Goal: Task Accomplishment & Management: Manage account settings

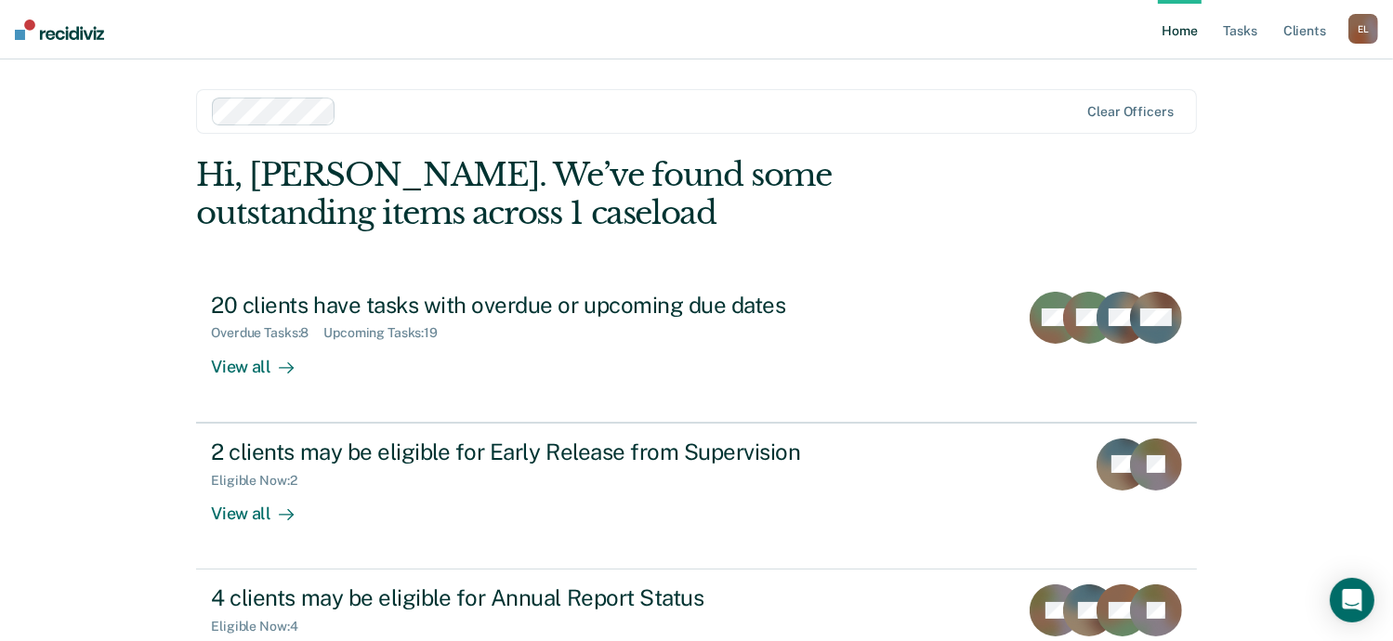
click at [1343, 152] on div "Home Tasks Client s [PERSON_NAME] E L Profile How it works Log Out Clear office…" at bounding box center [696, 320] width 1393 height 641
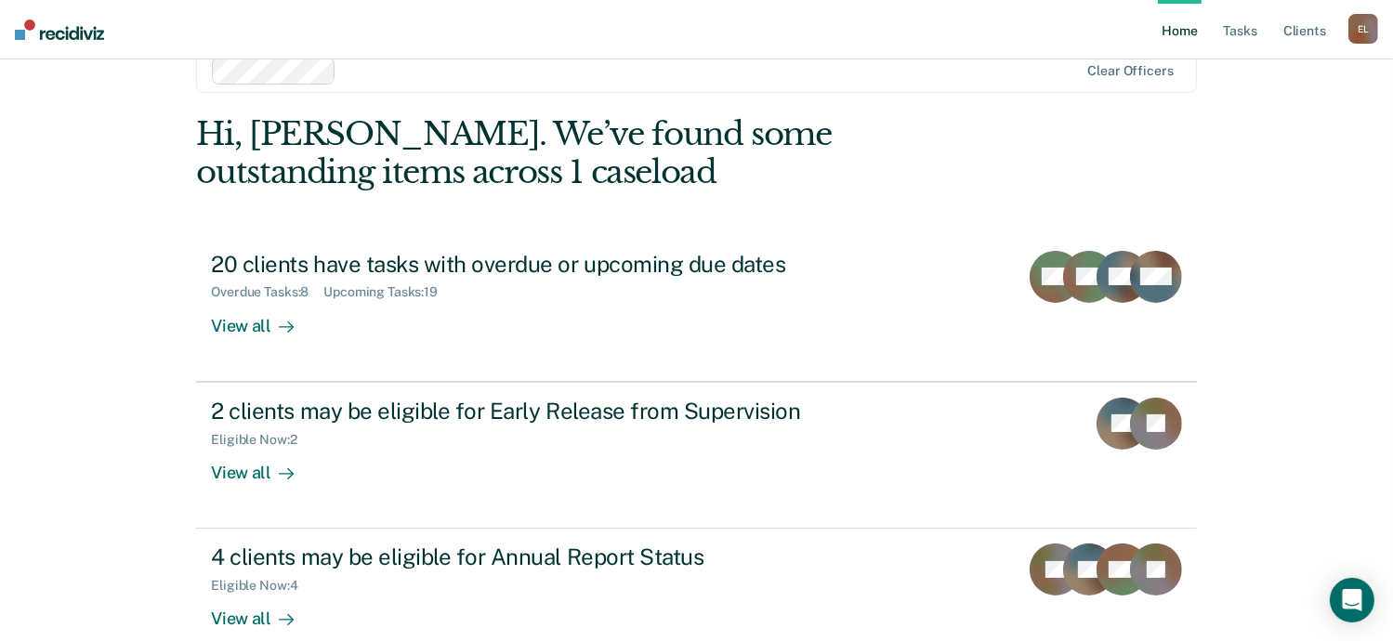
scroll to position [73, 0]
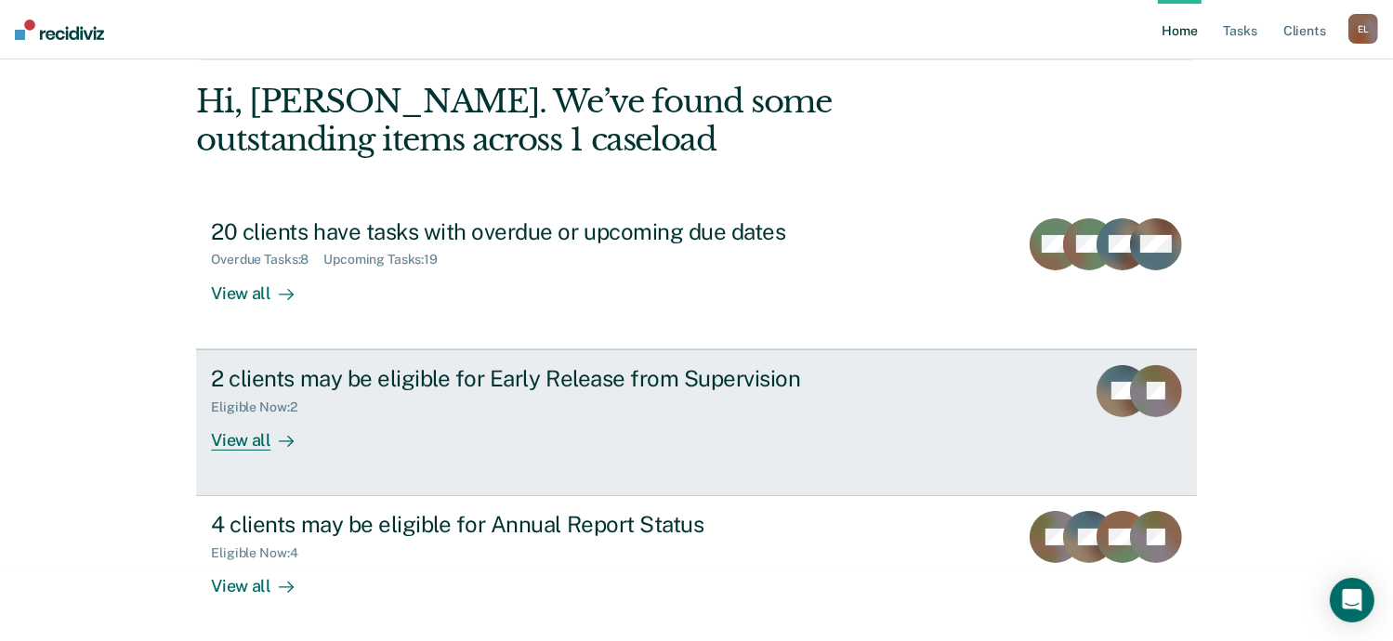
click at [662, 372] on div "2 clients may be eligible for Early Release from Supervision" at bounding box center [537, 378] width 652 height 27
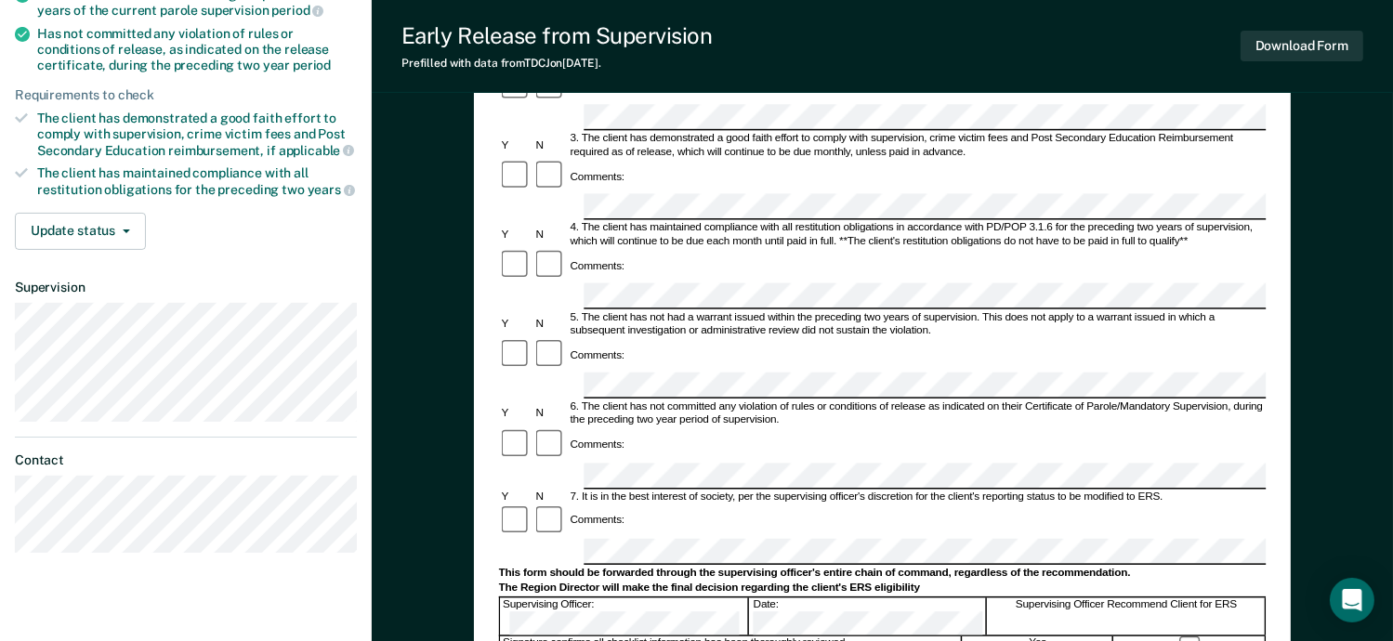
scroll to position [465, 0]
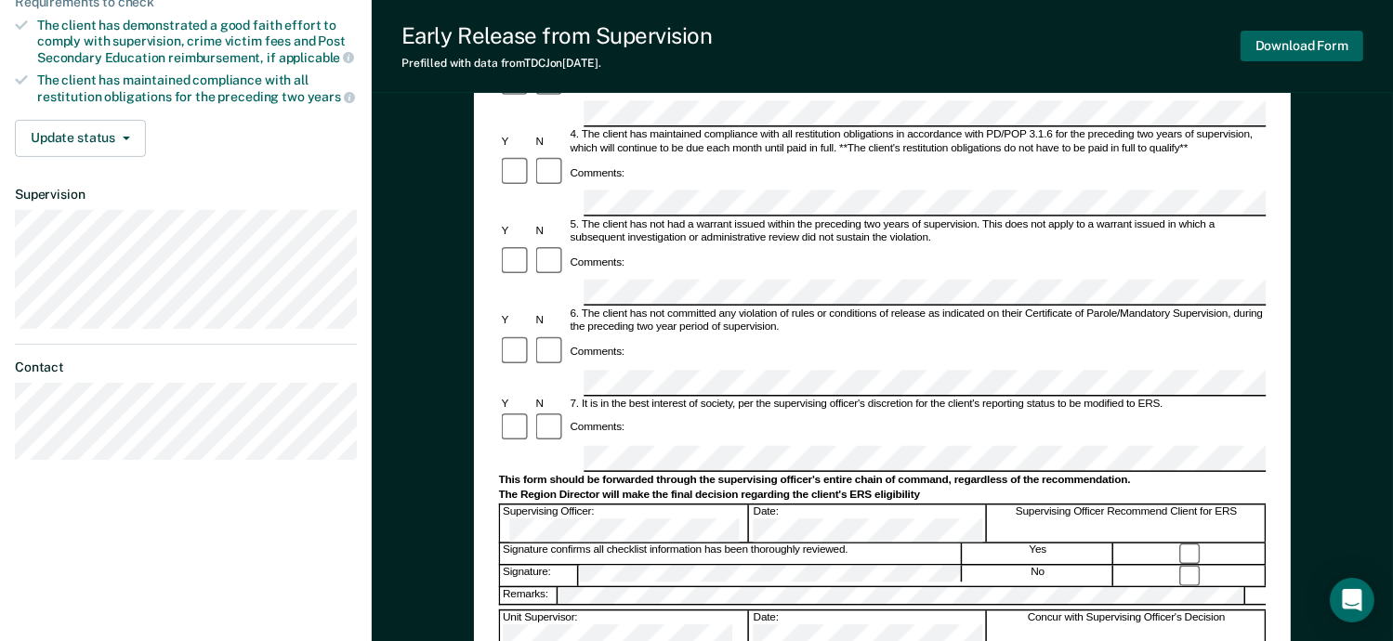
click at [1312, 48] on button "Download Form" at bounding box center [1301, 46] width 123 height 31
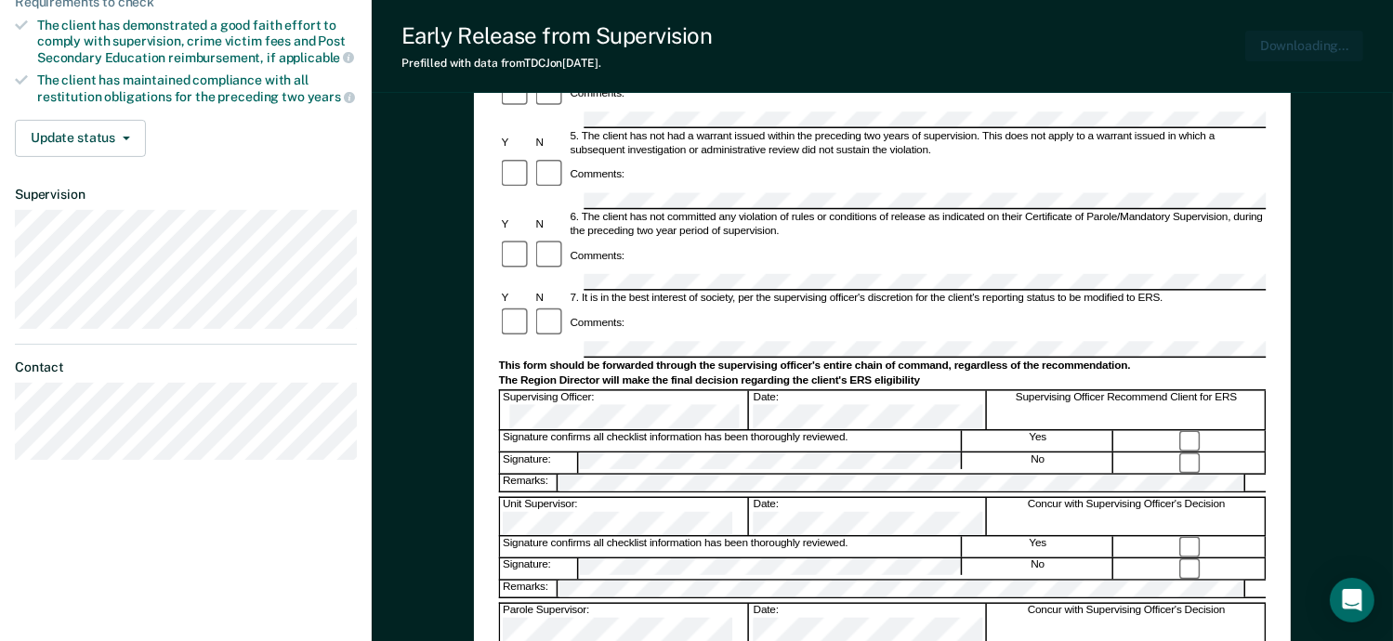
scroll to position [0, 0]
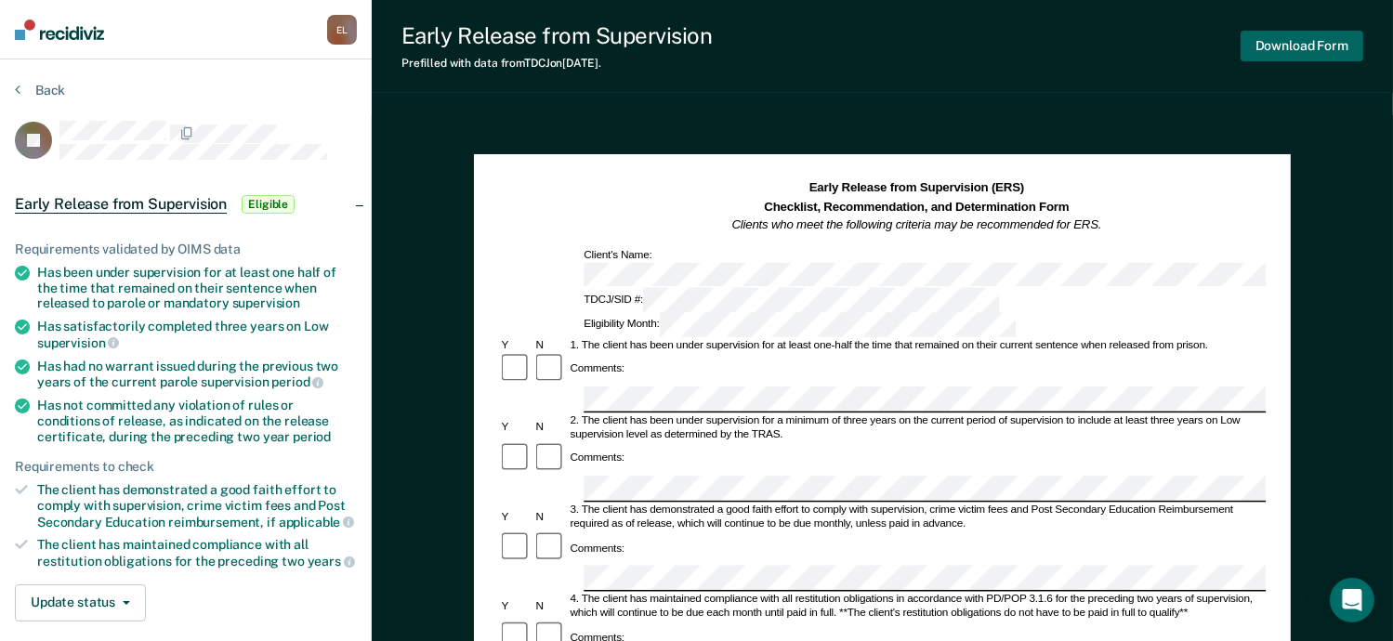
click at [1279, 35] on button "Download Form" at bounding box center [1301, 46] width 123 height 31
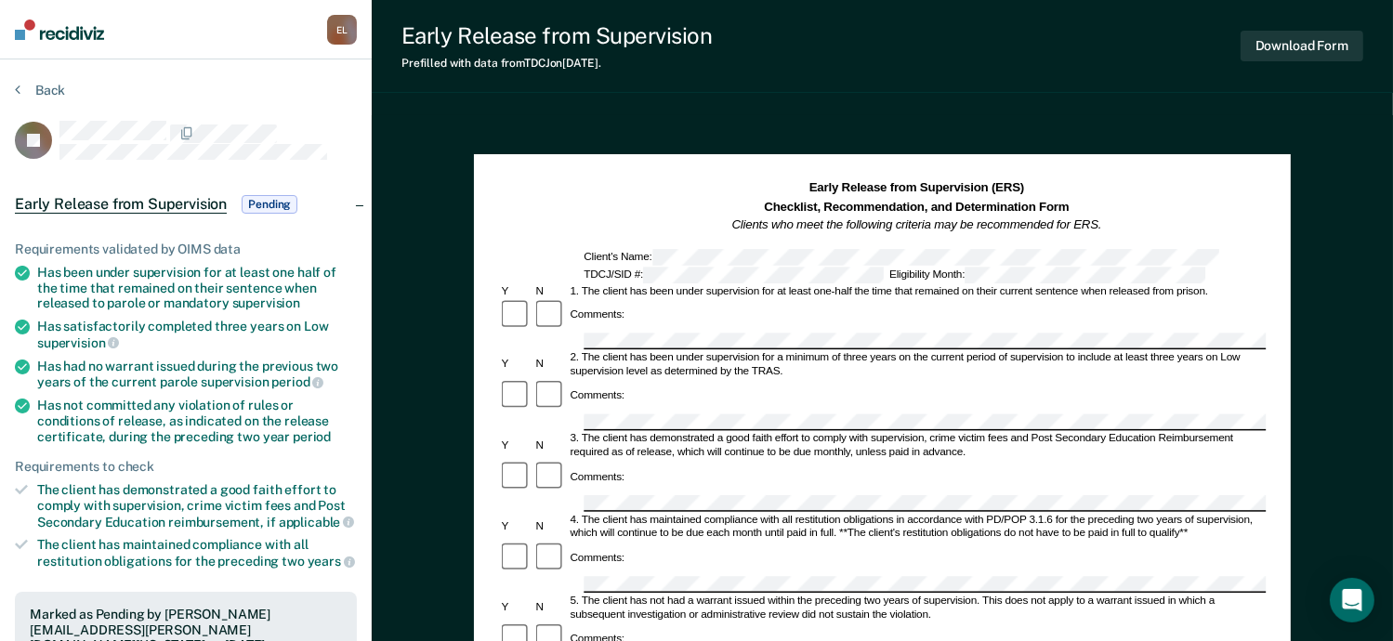
click at [62, 31] on img at bounding box center [59, 30] width 89 height 20
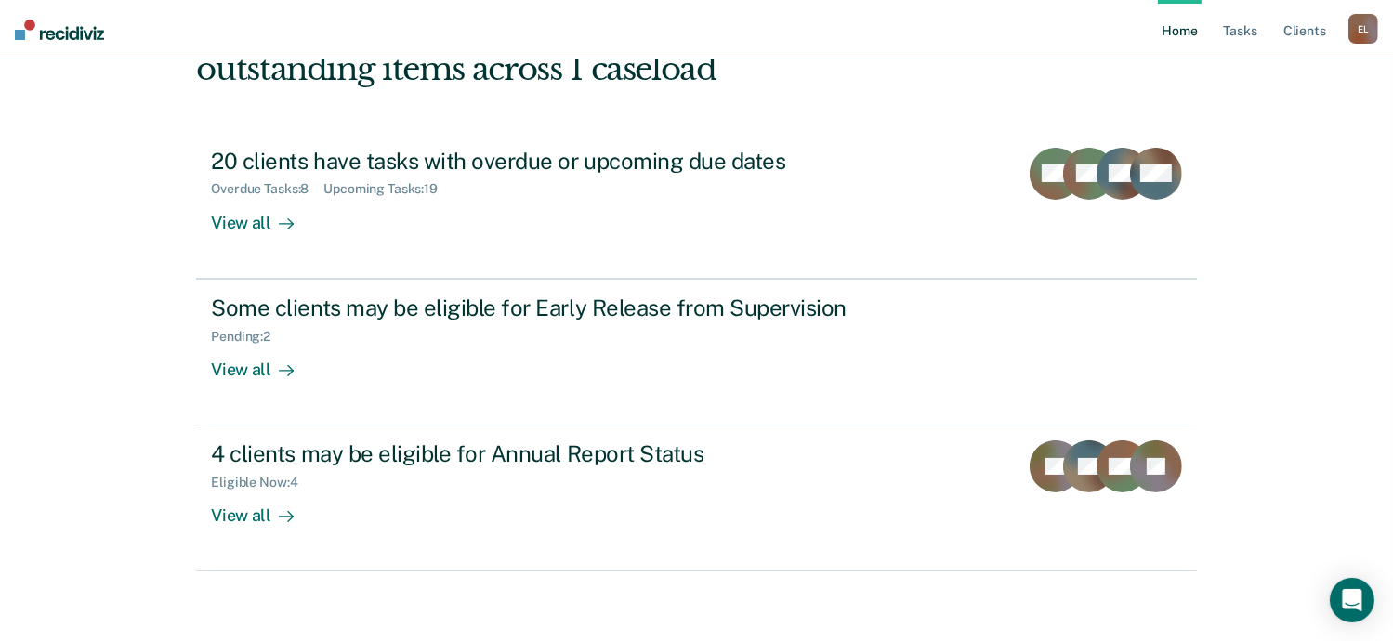
scroll to position [148, 0]
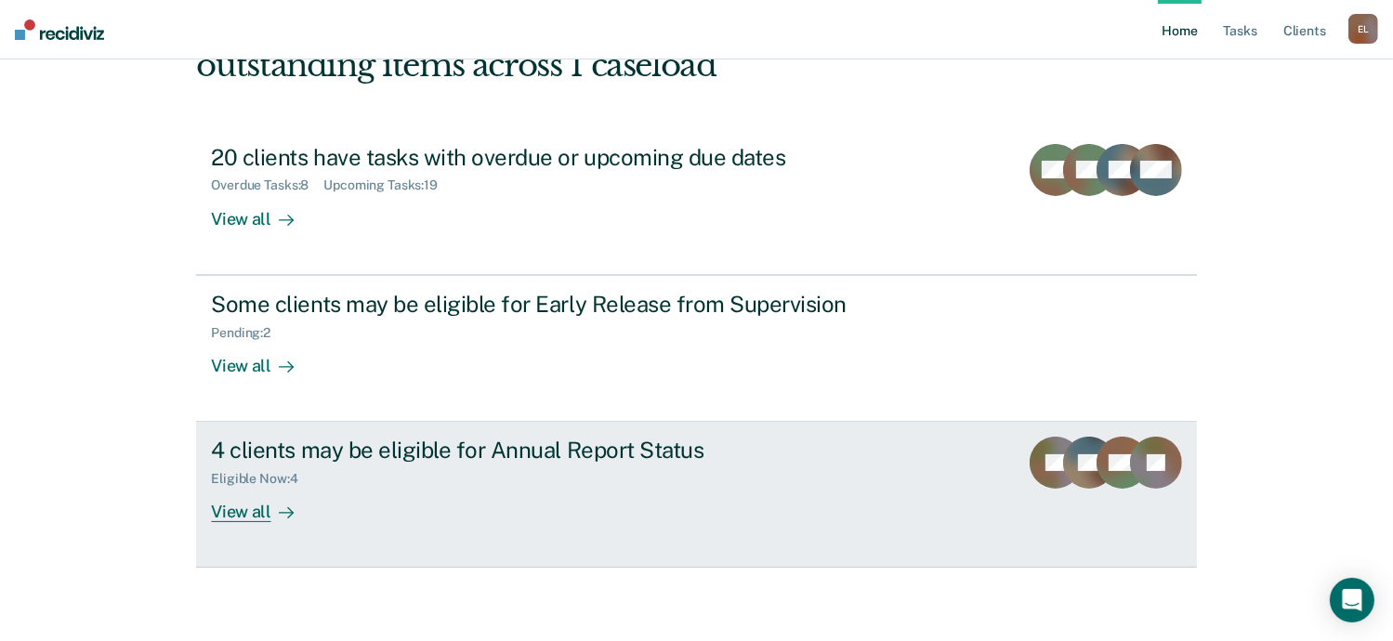
click at [337, 443] on div "4 clients may be eligible for Annual Report Status" at bounding box center [537, 450] width 652 height 27
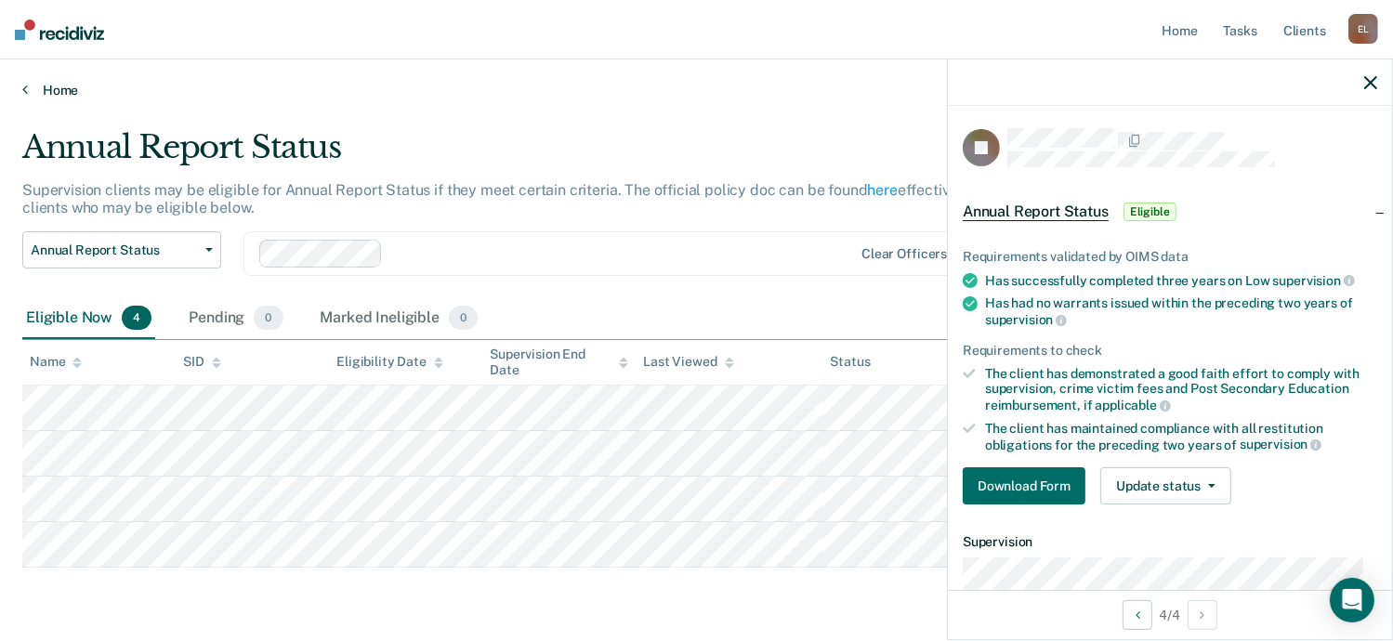
click at [38, 89] on link "Home" at bounding box center [696, 90] width 1348 height 17
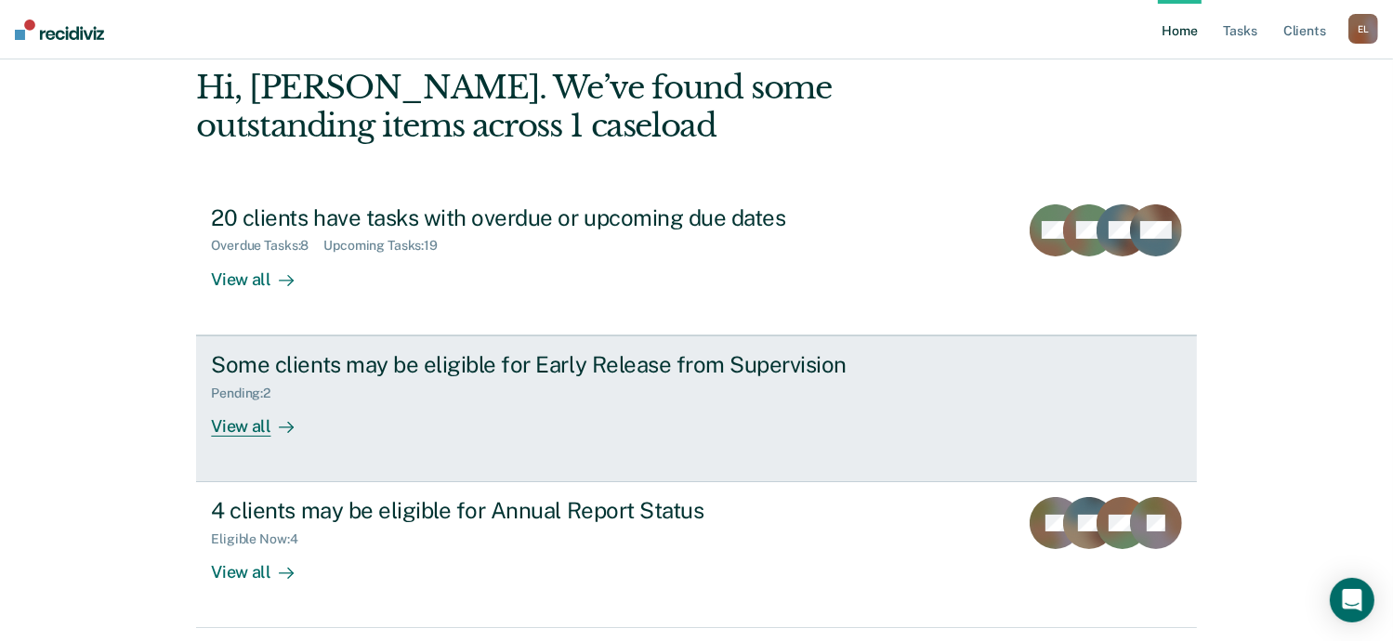
scroll to position [55, 0]
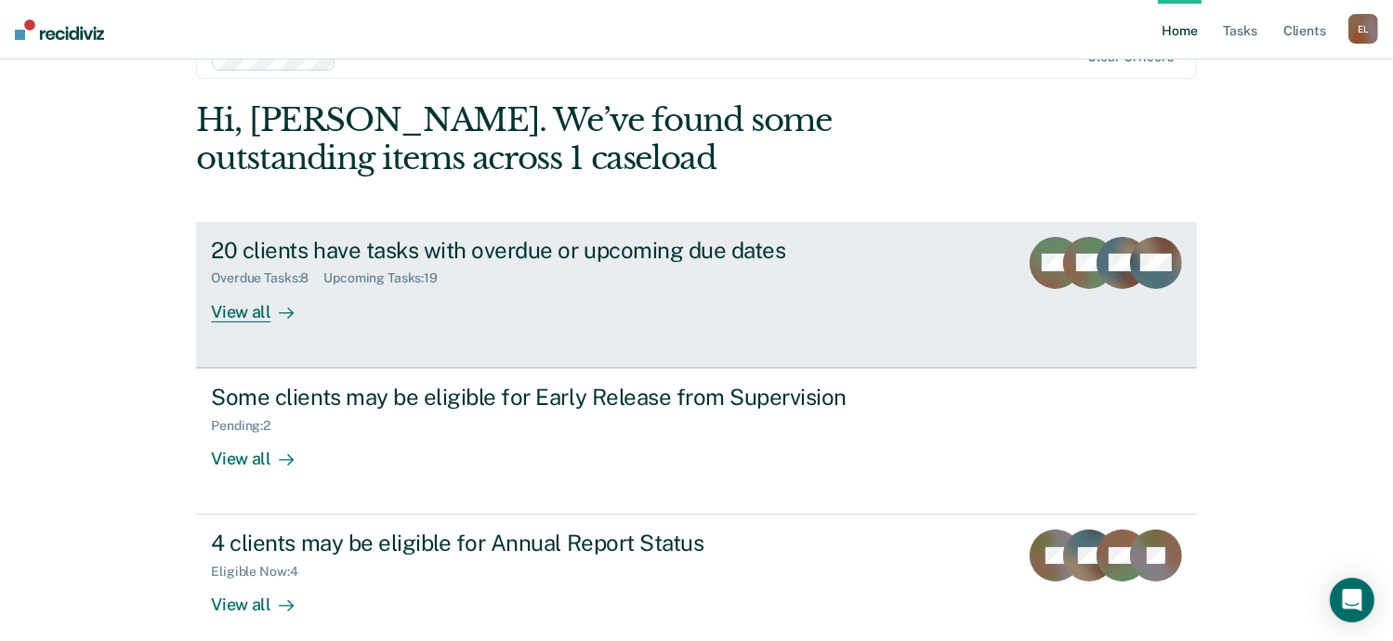
click at [457, 261] on div "20 clients have tasks with overdue or upcoming due dates" at bounding box center [537, 250] width 652 height 27
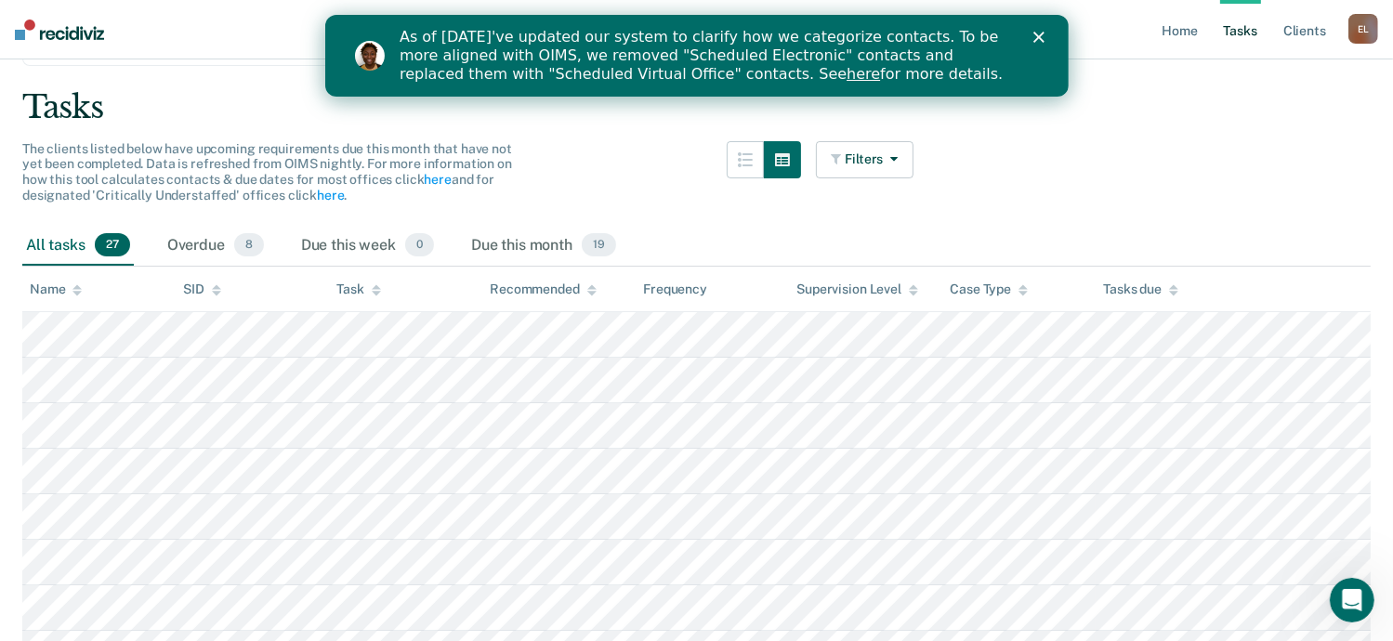
scroll to position [200, 0]
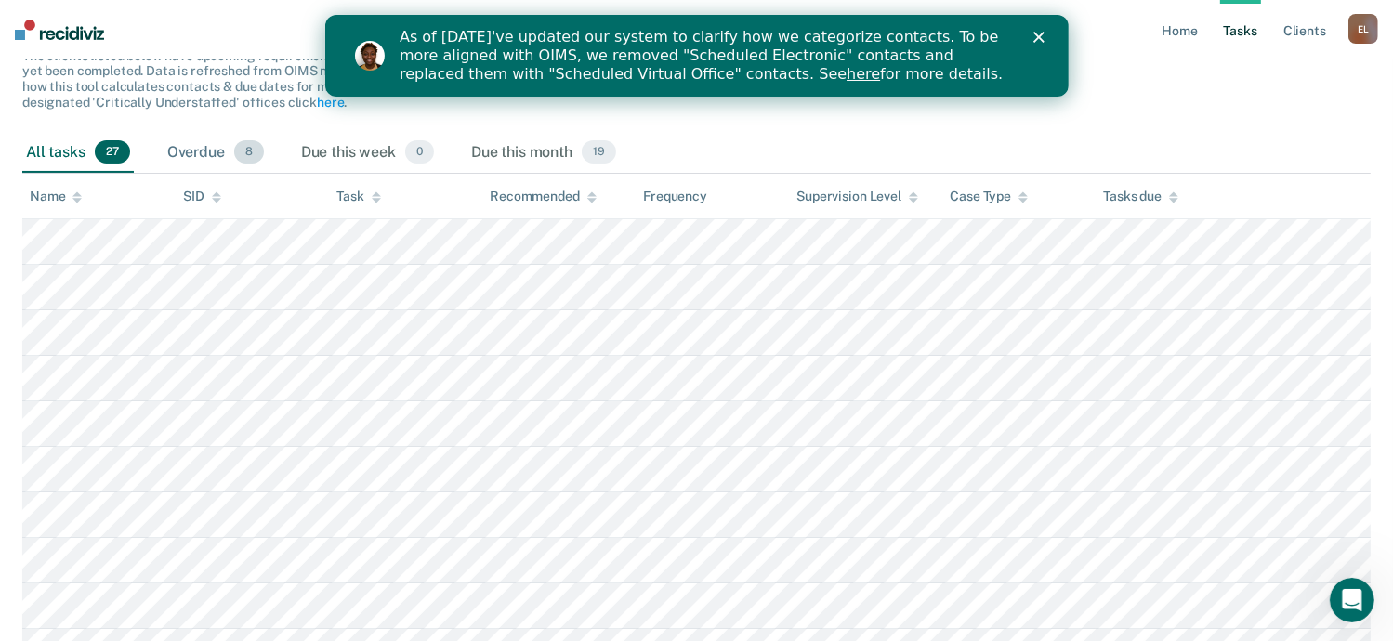
click at [242, 146] on span "8" at bounding box center [249, 152] width 30 height 24
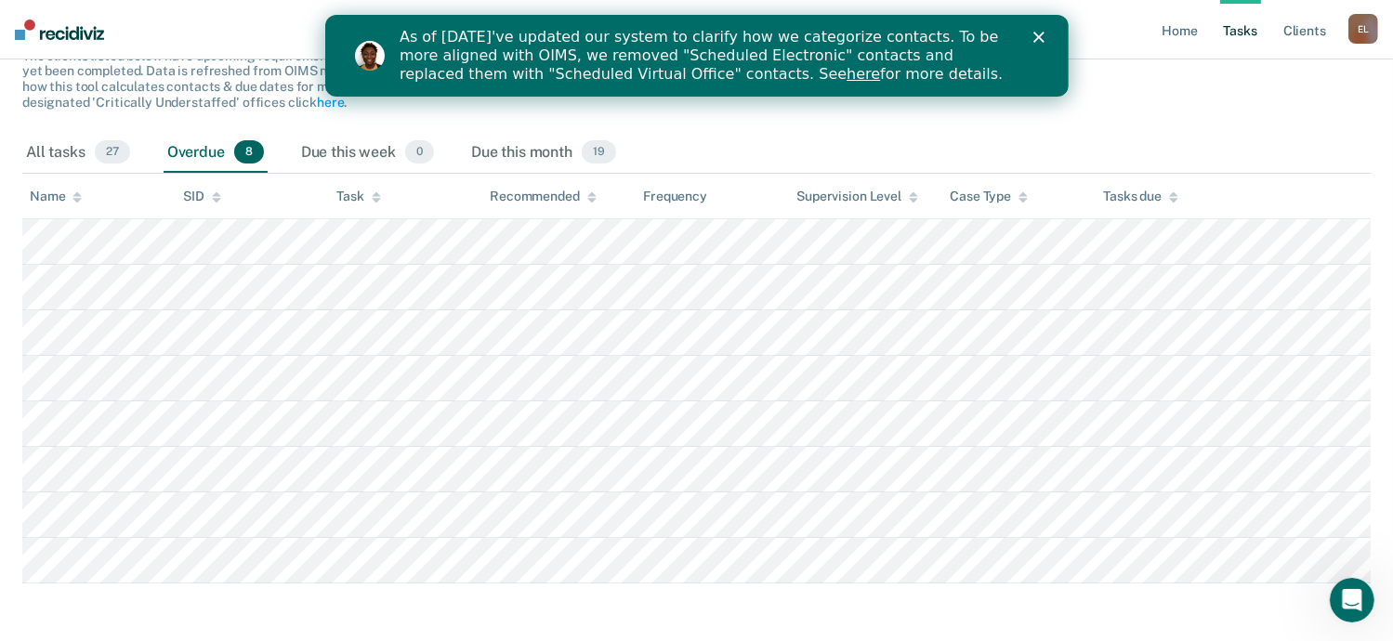
click at [1219, 114] on main "Clear officers Tasks The clients listed below have upcoming requirements due th…" at bounding box center [696, 275] width 1393 height 753
click at [607, 146] on span "19" at bounding box center [599, 152] width 34 height 24
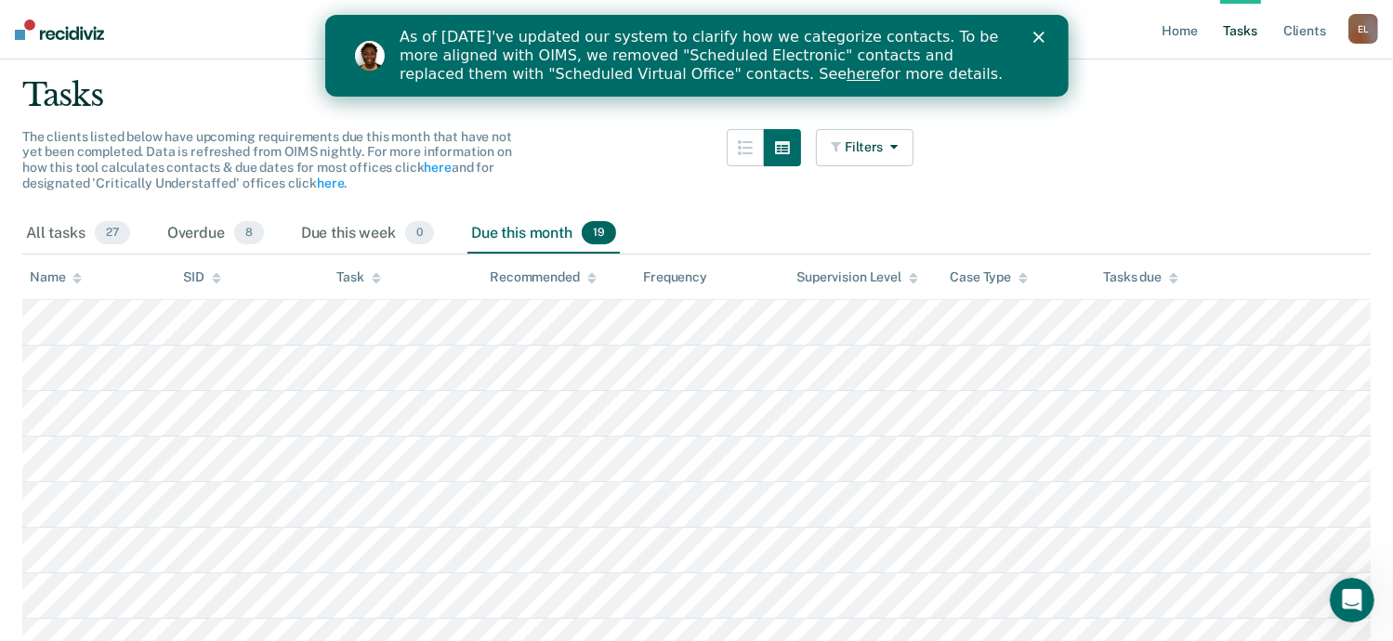
scroll to position [114, 0]
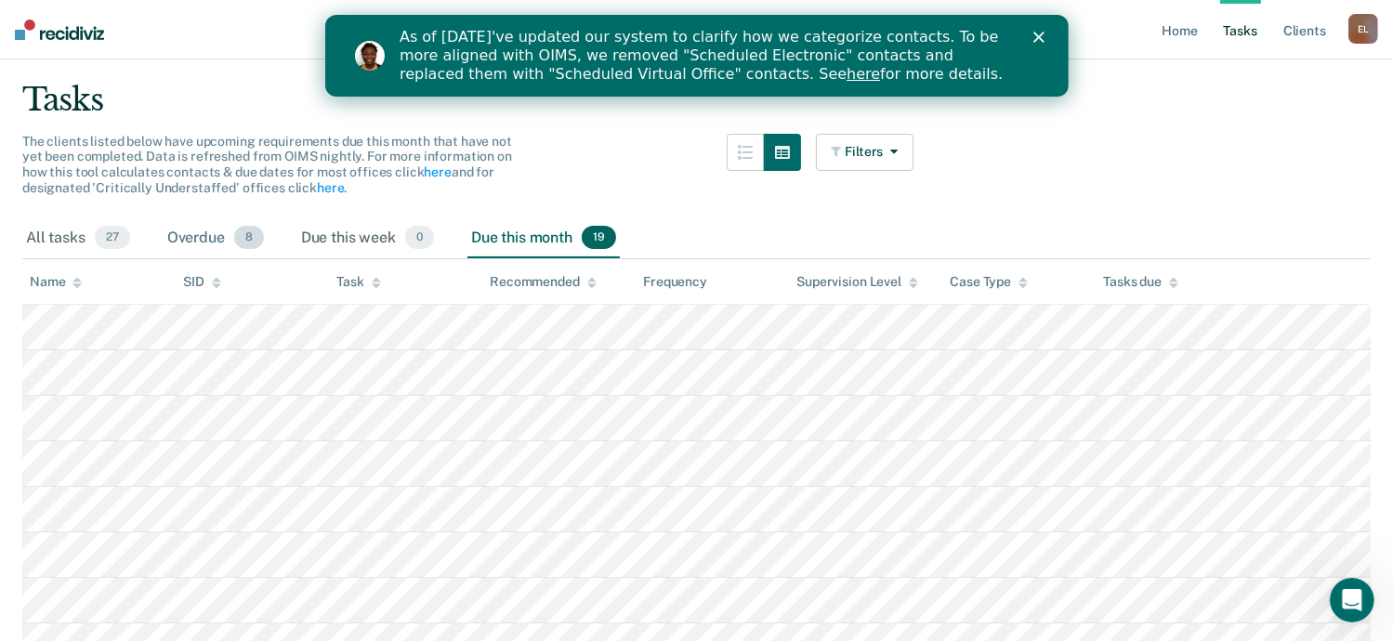
click at [238, 235] on span "8" at bounding box center [249, 238] width 30 height 24
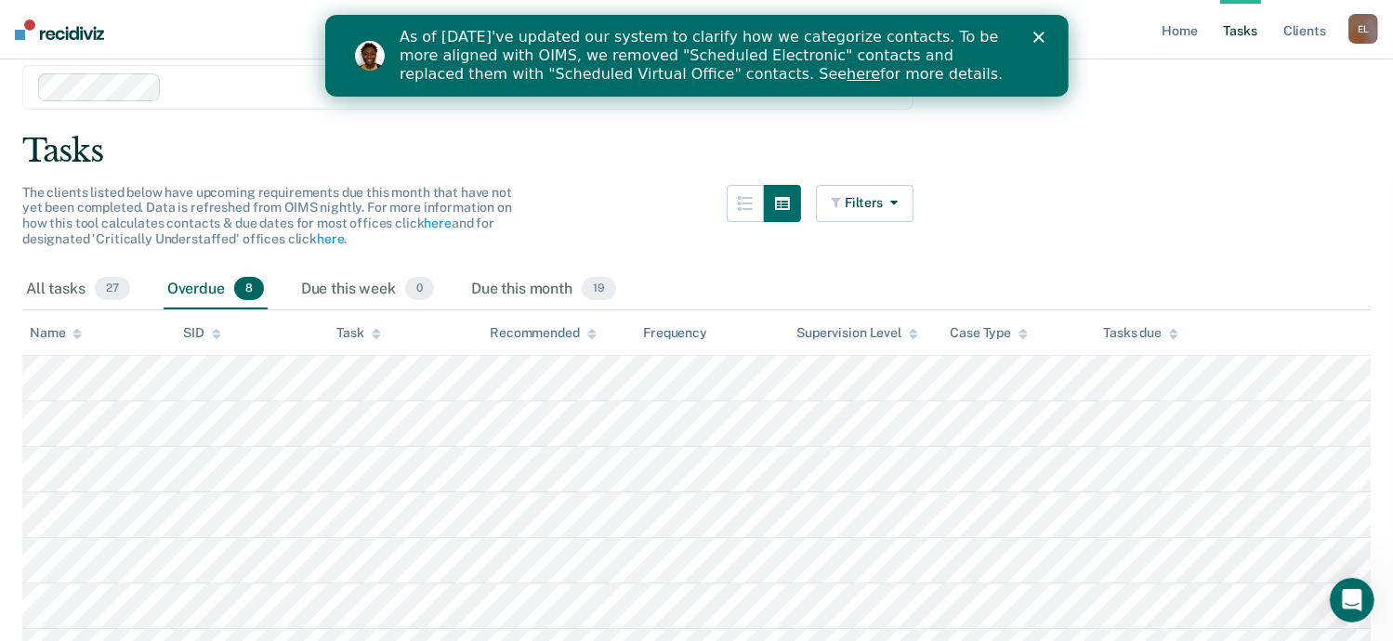
scroll to position [29, 0]
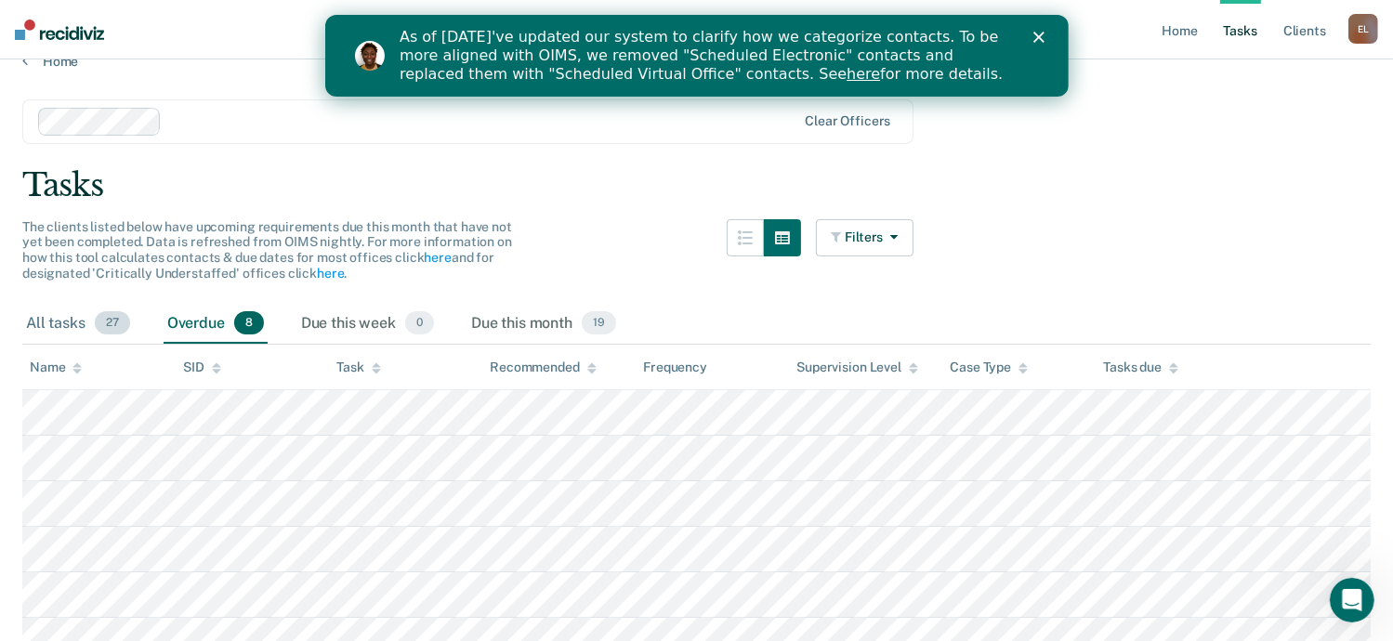
click at [110, 322] on span "27" at bounding box center [112, 323] width 35 height 24
click at [242, 324] on span "8" at bounding box center [249, 323] width 30 height 24
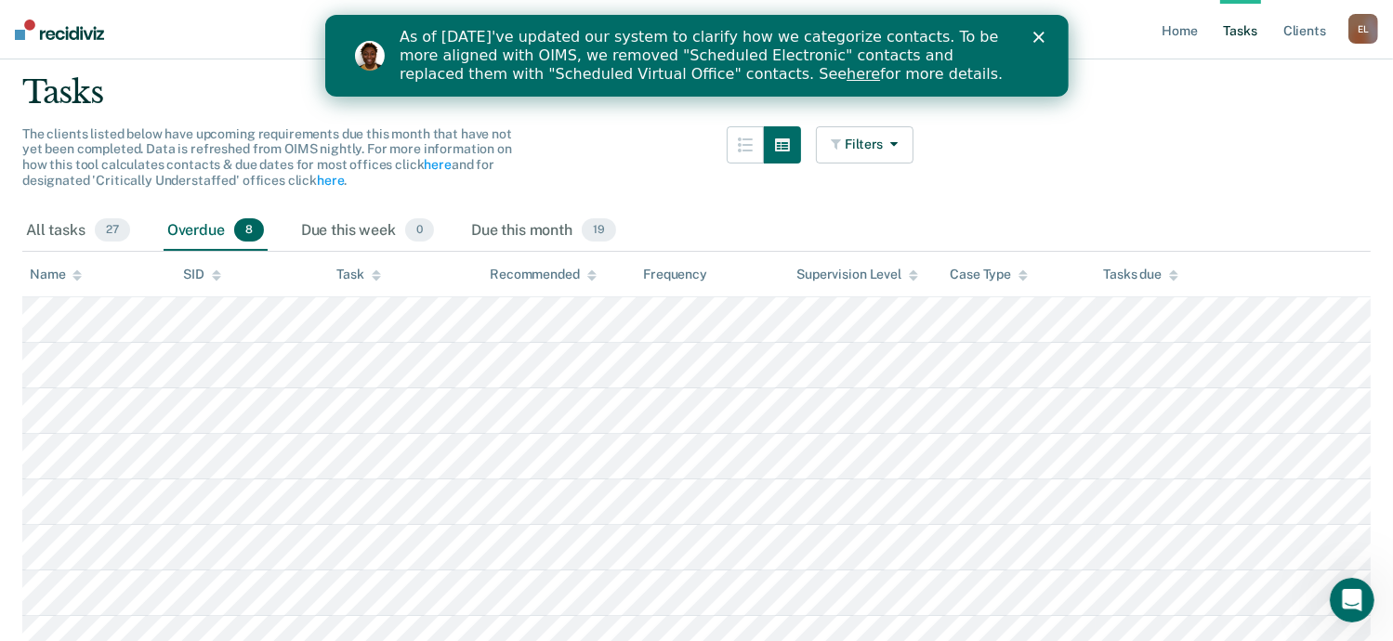
scroll to position [0, 0]
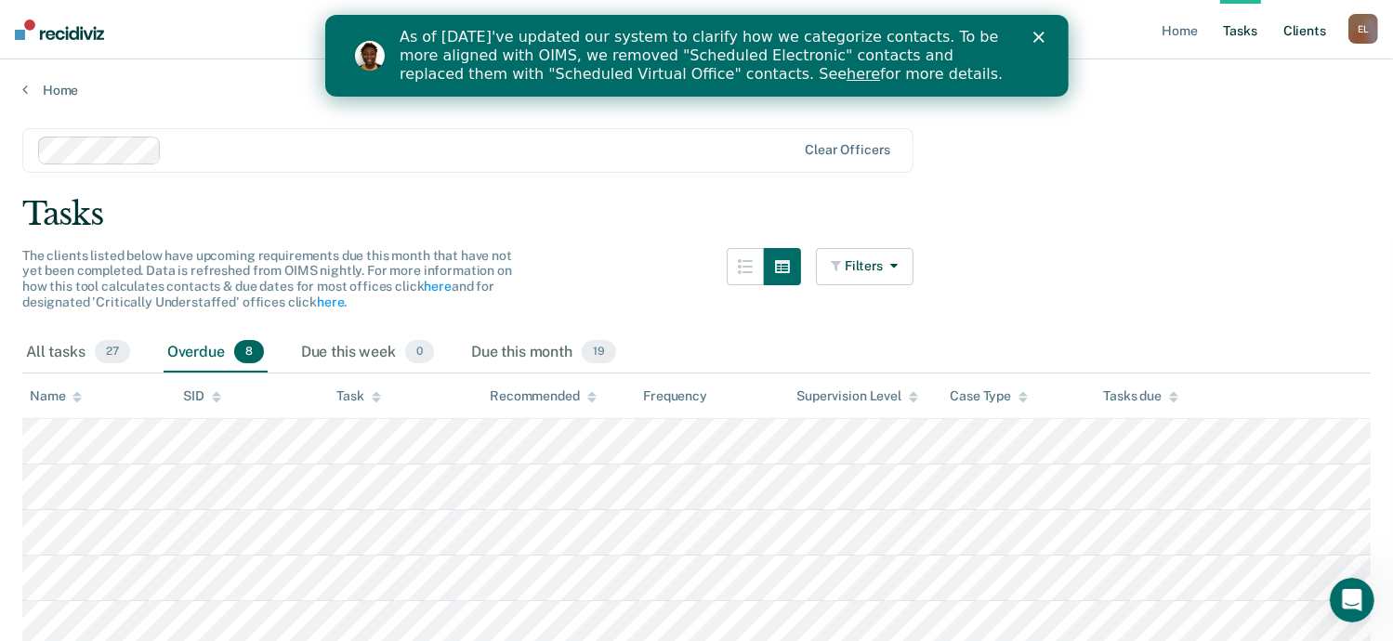
click at [1312, 33] on link "Client s" at bounding box center [1304, 29] width 50 height 59
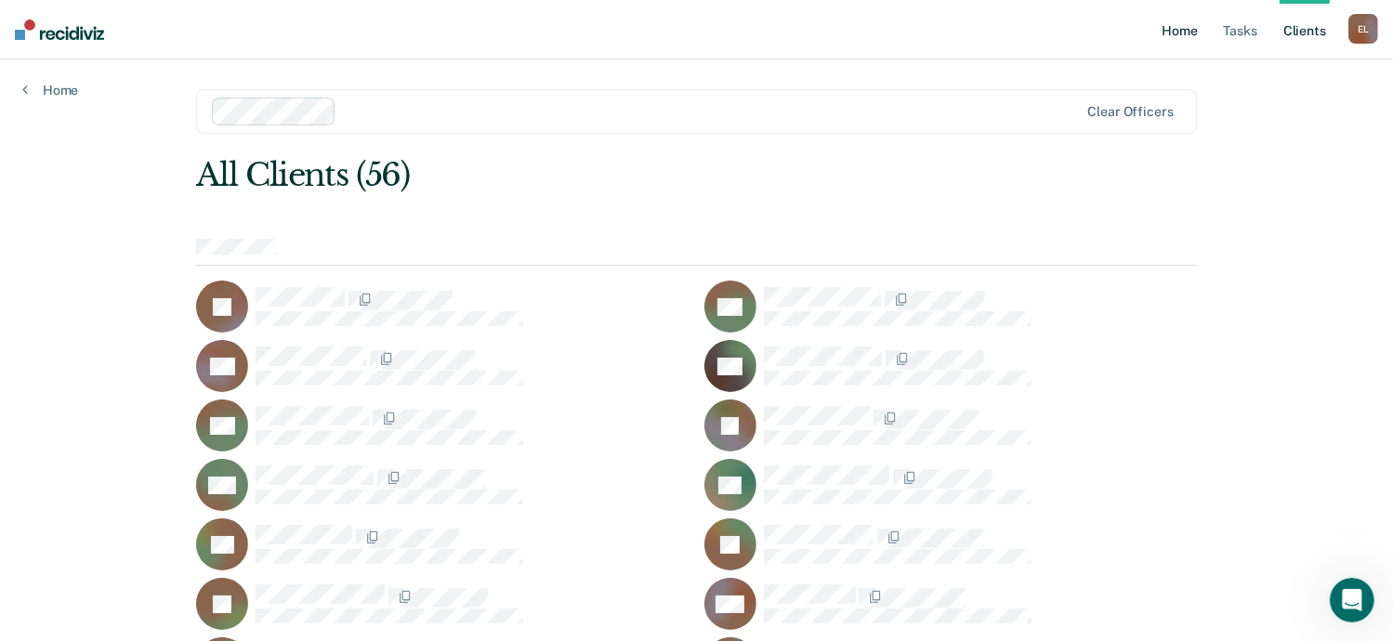
click at [1182, 32] on link "Home" at bounding box center [1179, 29] width 43 height 59
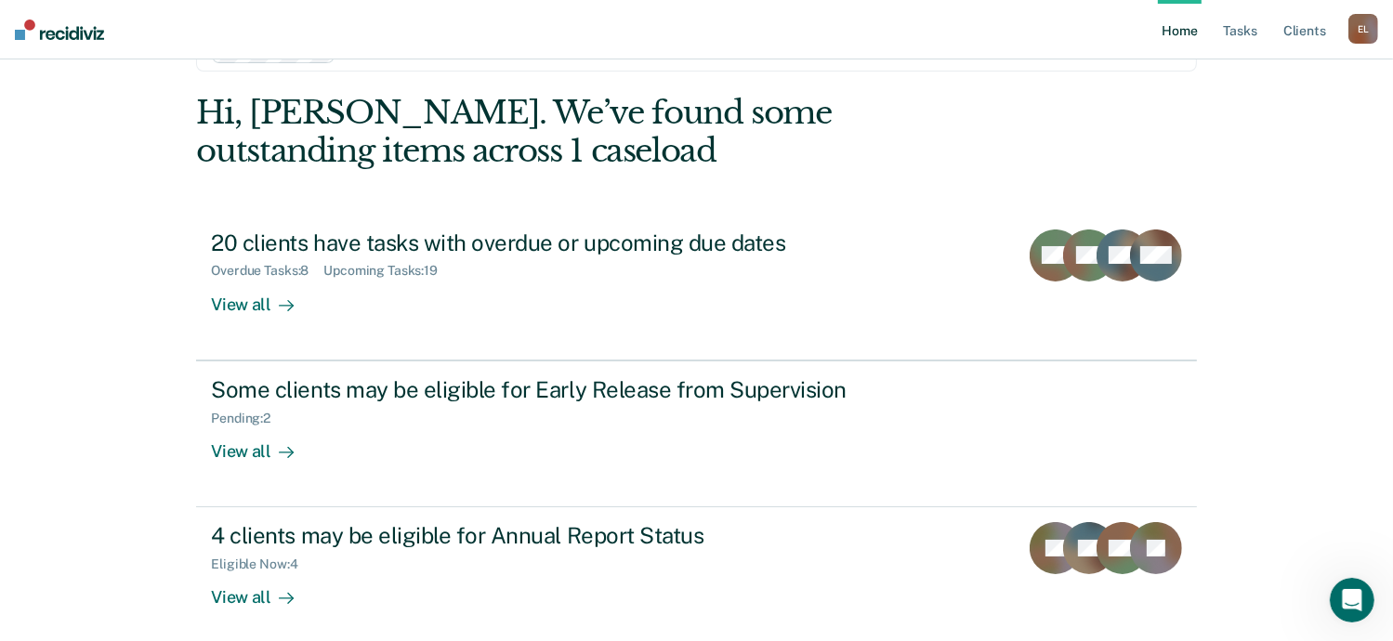
scroll to position [148, 0]
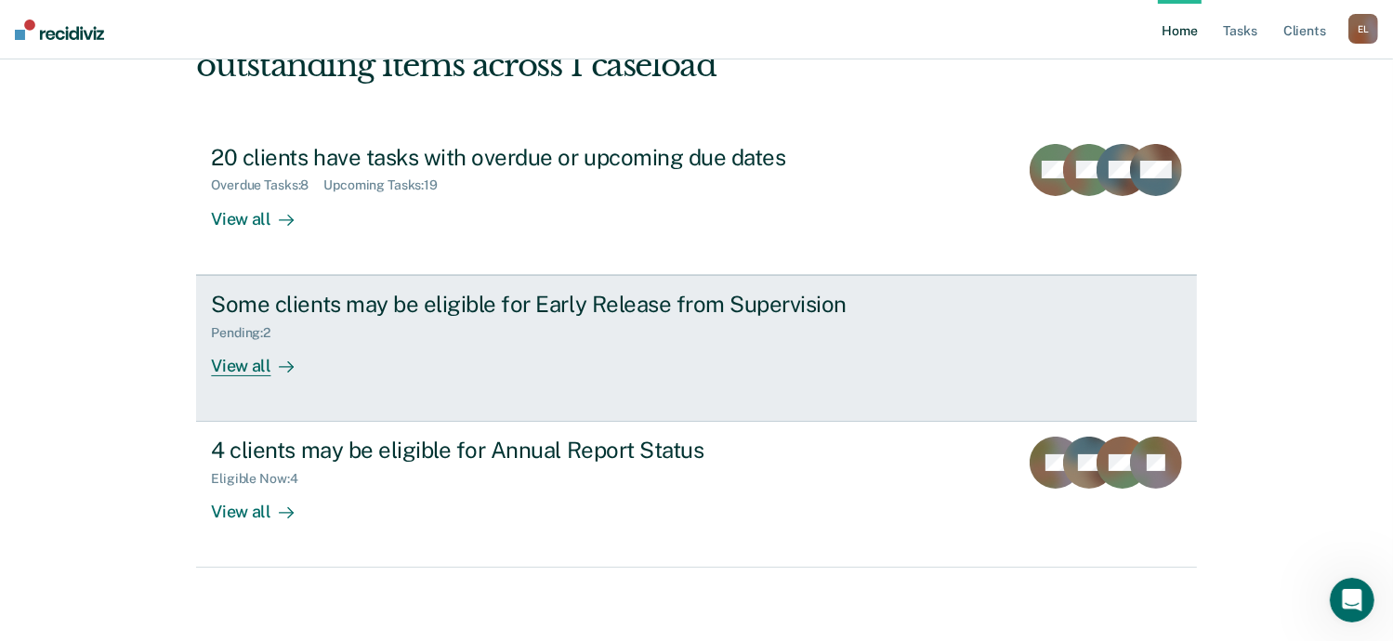
click at [371, 313] on div "Some clients may be eligible for Early Release from Supervision" at bounding box center [537, 304] width 652 height 27
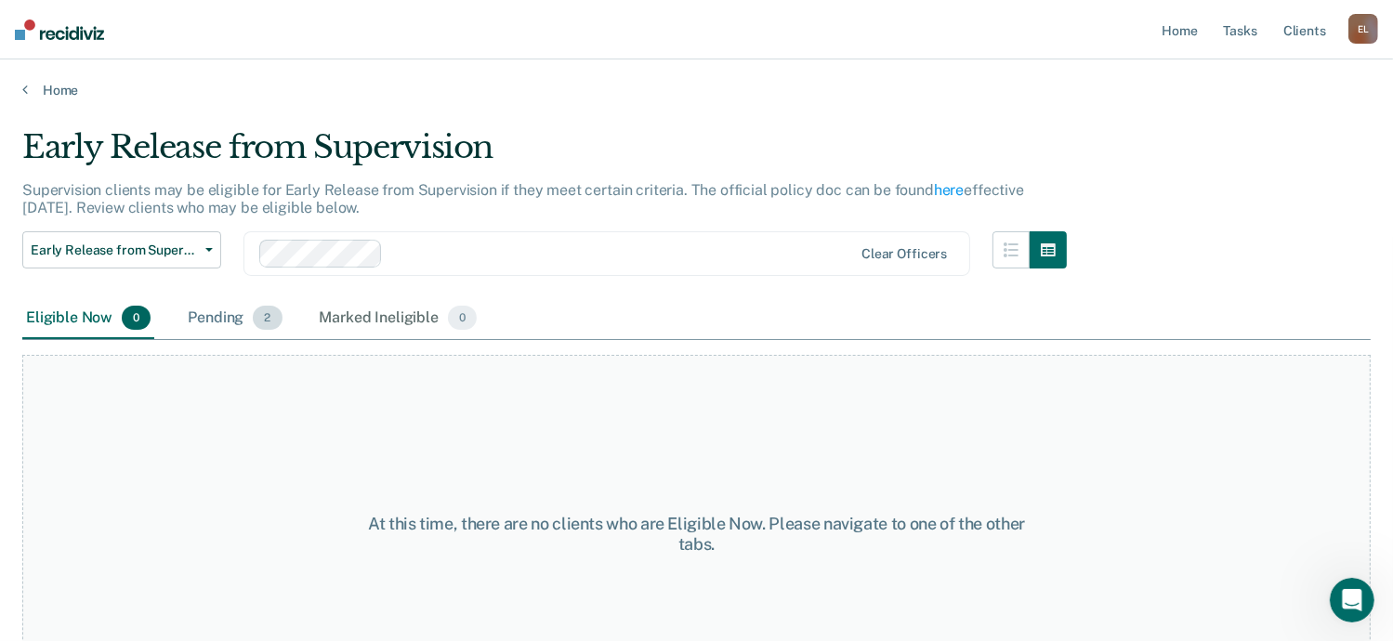
click at [264, 321] on span "2" at bounding box center [267, 318] width 29 height 24
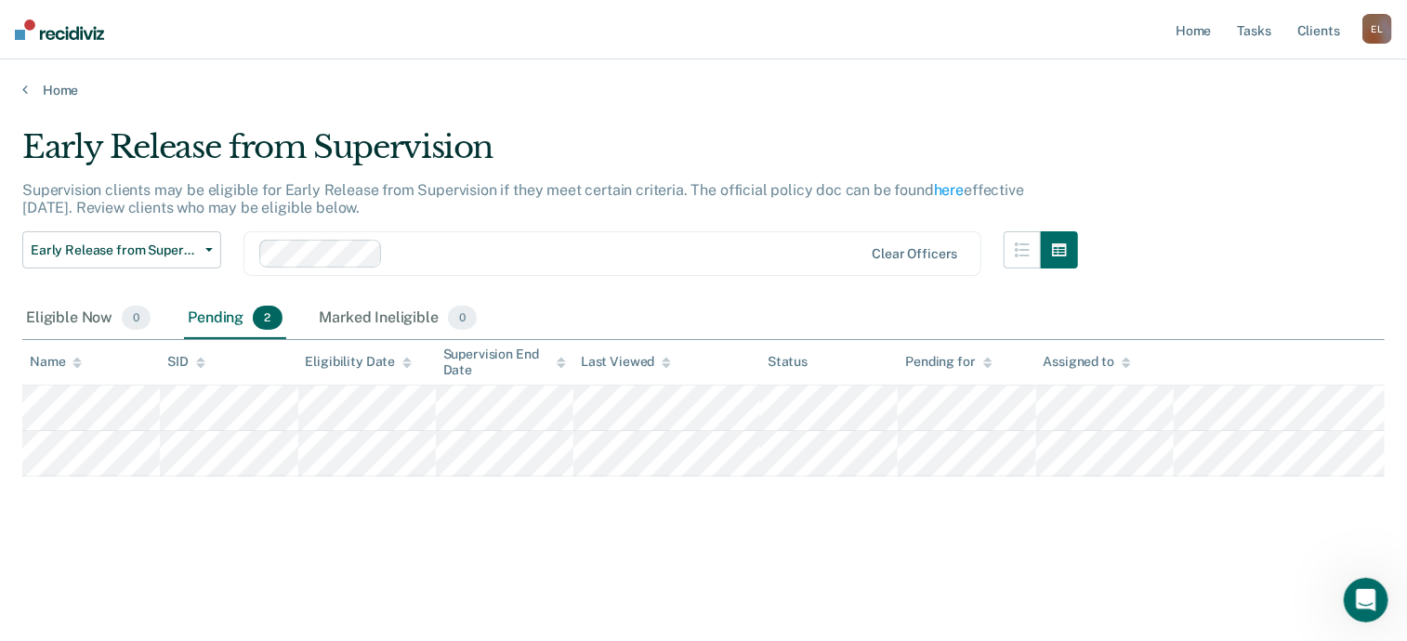
click at [1288, 221] on div "Early Release from Supervision Supervision clients may be eligible for Early Re…" at bounding box center [703, 314] width 1362 height 373
click at [936, 185] on link "here" at bounding box center [949, 190] width 30 height 18
click at [1183, 34] on link "Home" at bounding box center [1193, 29] width 43 height 59
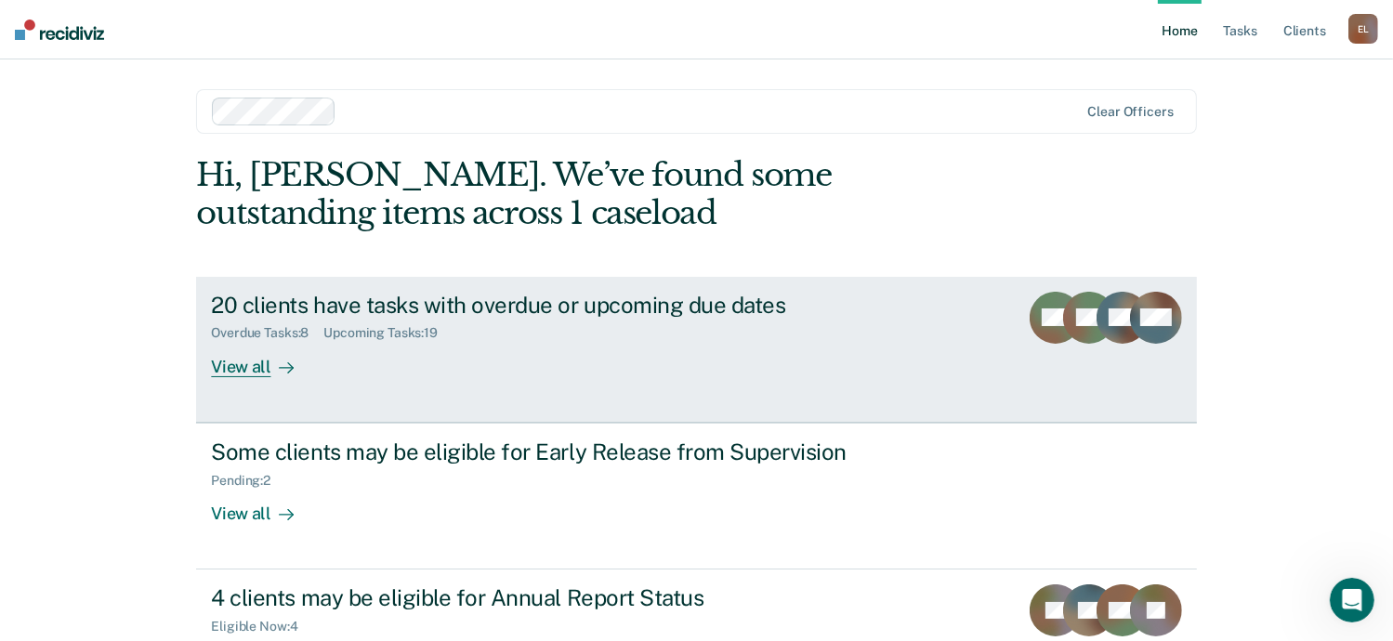
click at [282, 322] on div "Overdue Tasks : 8 Upcoming Tasks : 19" at bounding box center [537, 329] width 652 height 23
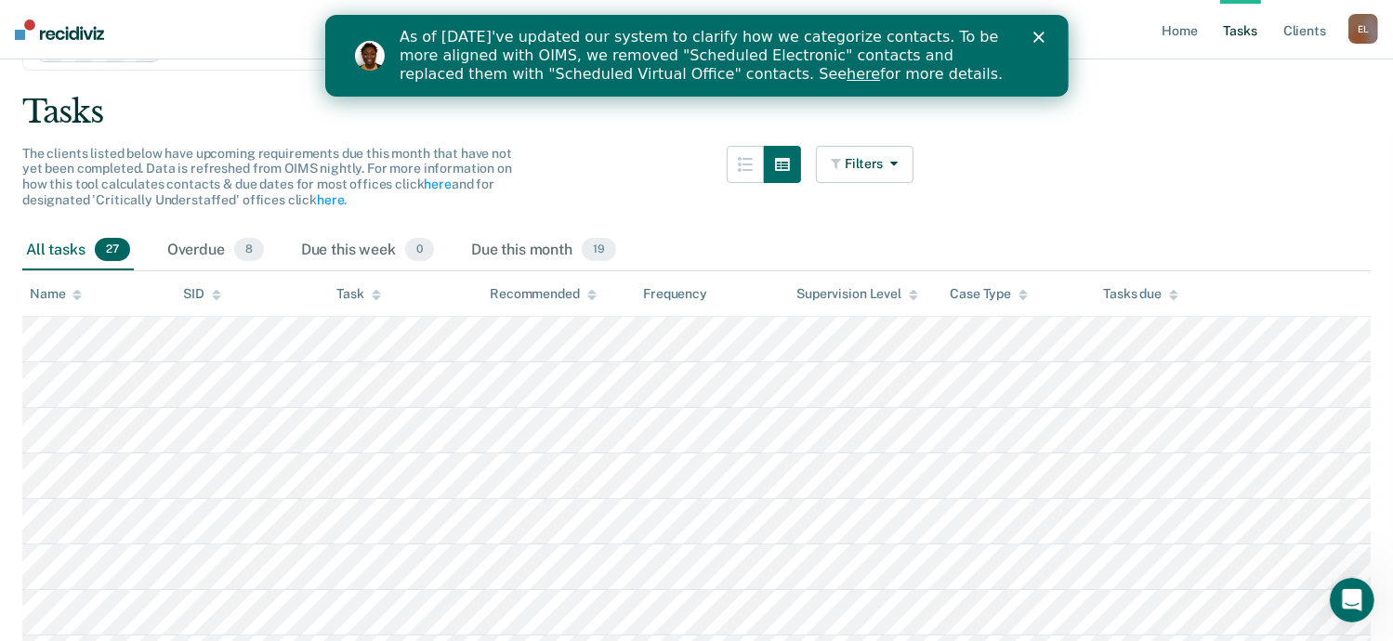
scroll to position [93, 0]
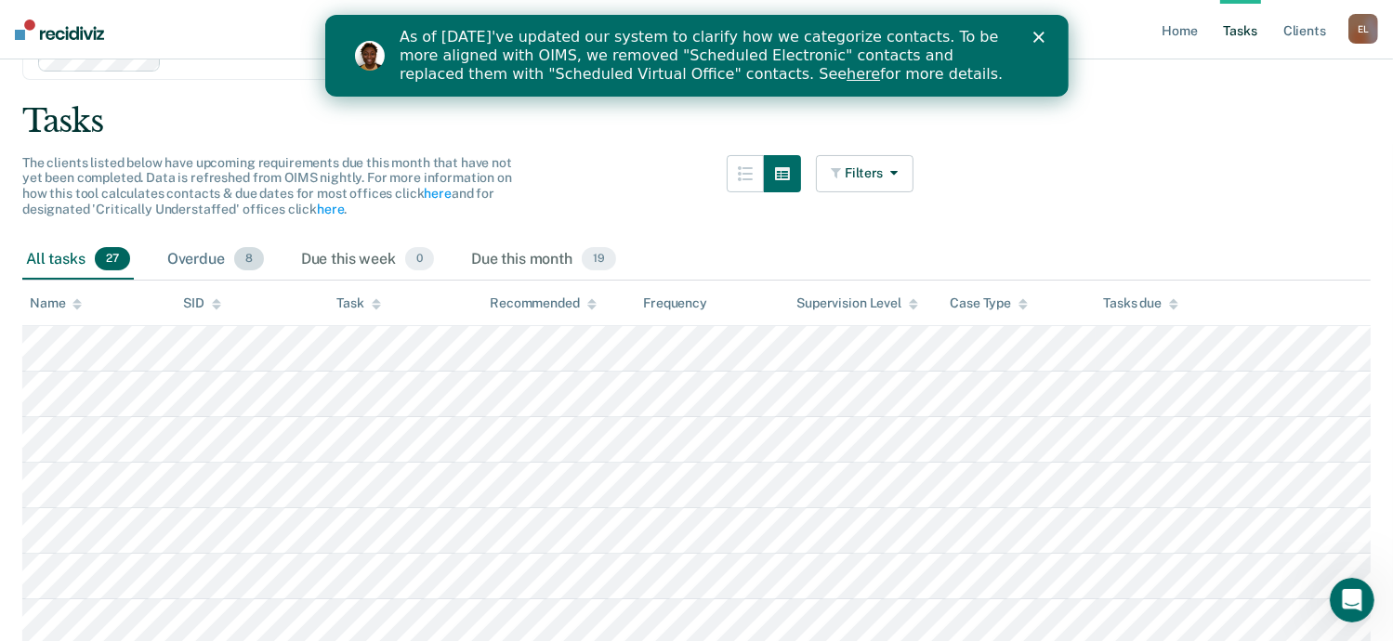
click at [255, 264] on span "8" at bounding box center [249, 259] width 30 height 24
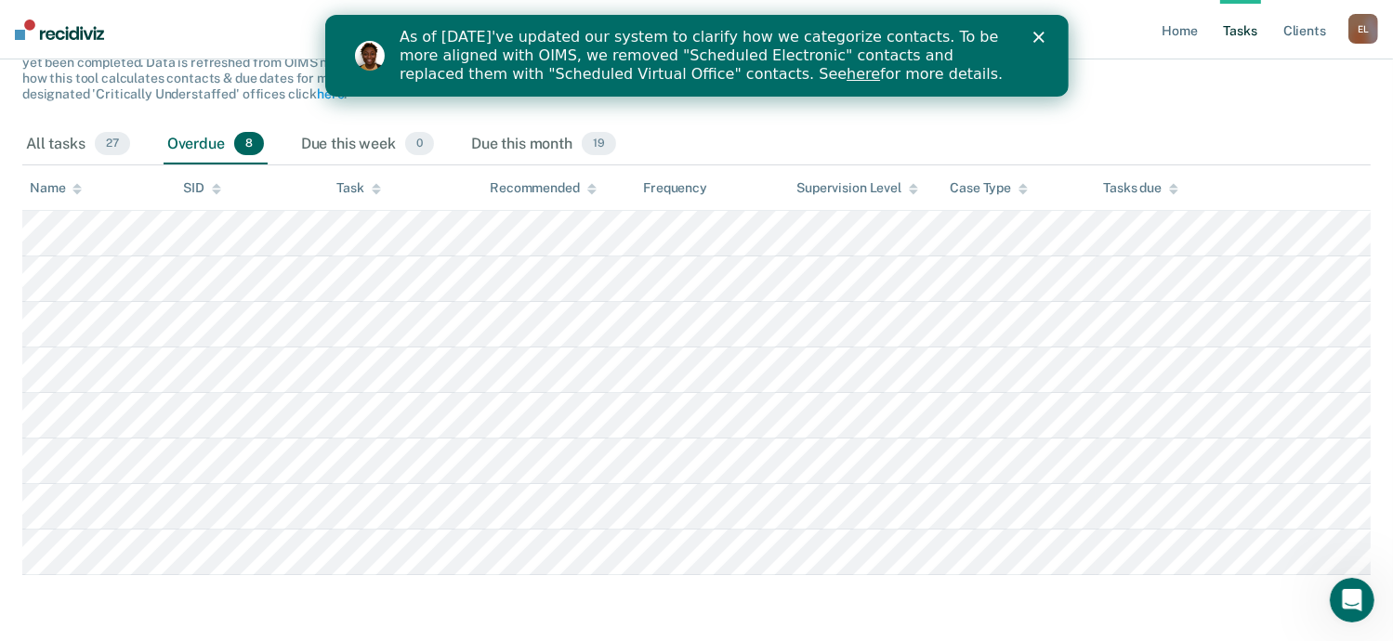
scroll to position [215, 0]
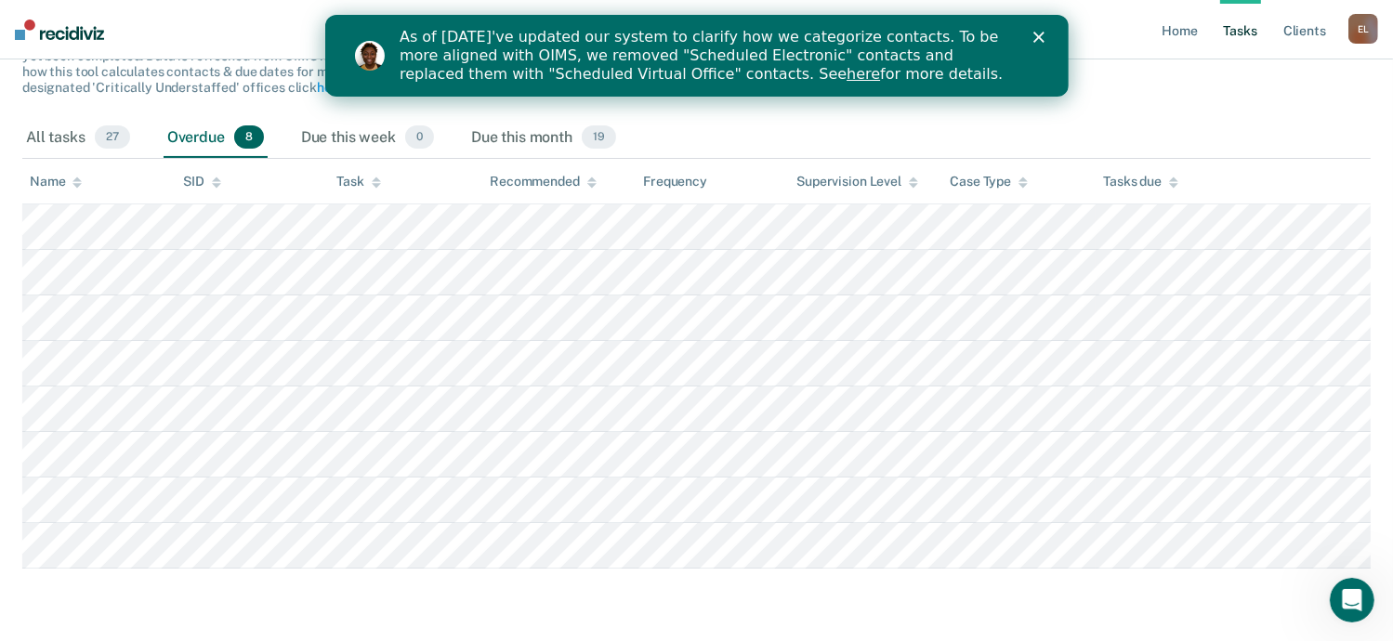
click at [1037, 38] on polygon "Close" at bounding box center [1037, 37] width 11 height 11
